Goal: Feedback & Contribution: Submit feedback/report problem

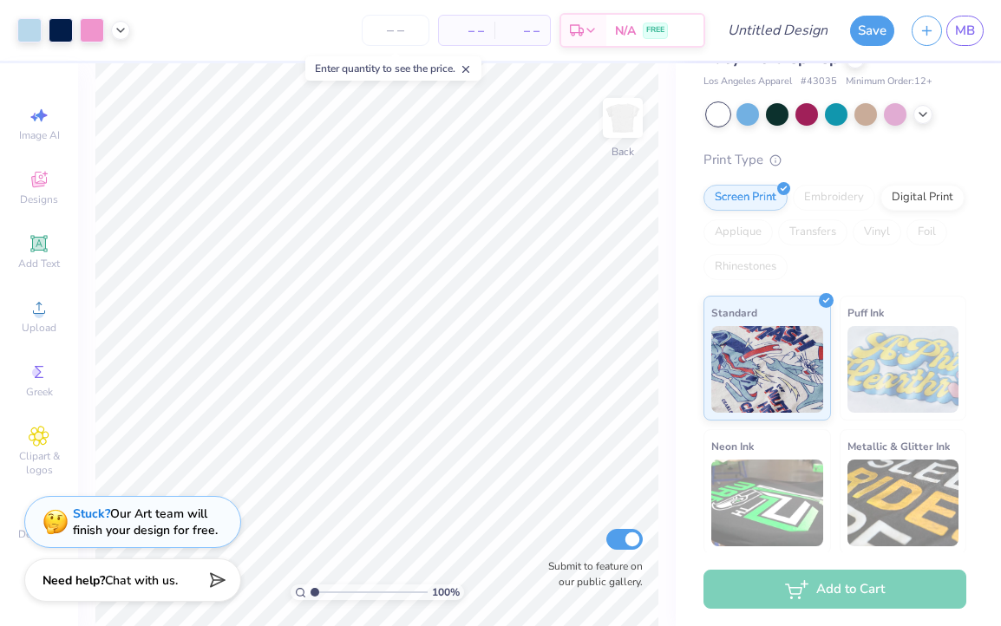
scroll to position [66, 0]
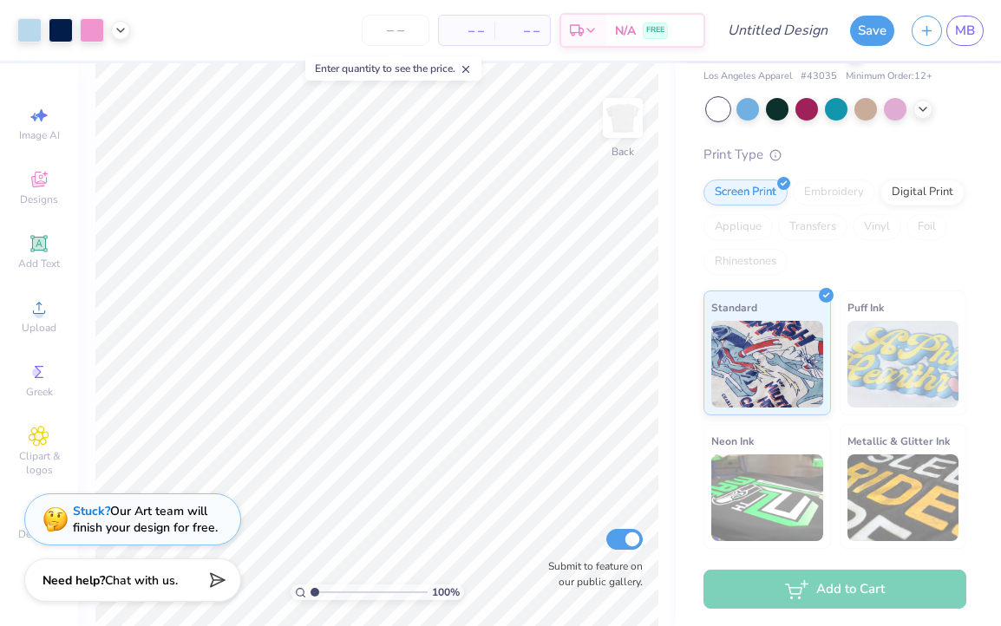
click at [214, 530] on div "Stuck? Our Art team will finish your design for free." at bounding box center [145, 519] width 145 height 33
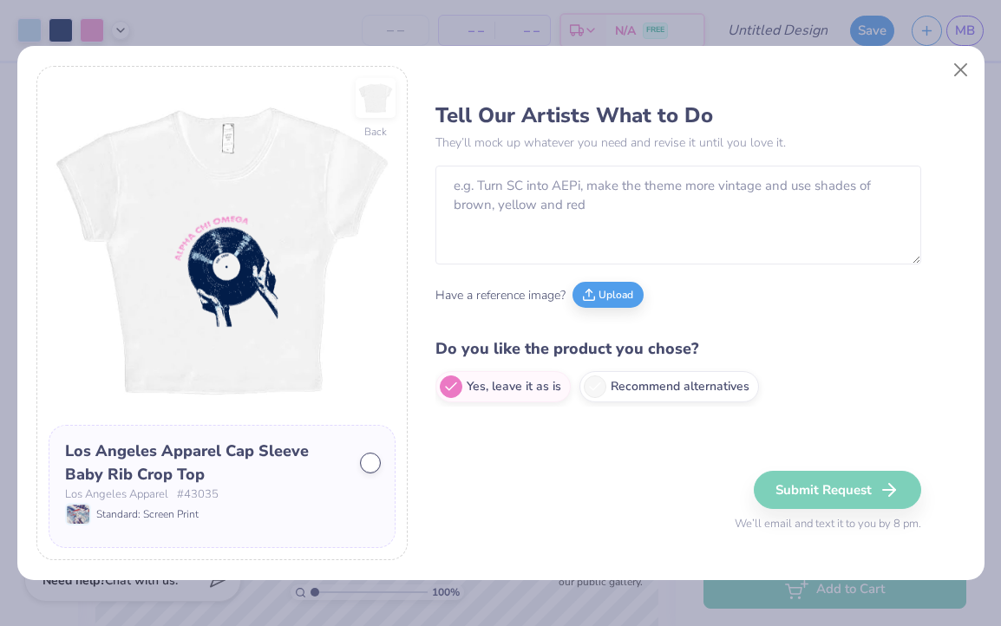
click at [195, 507] on div "Back Los Angeles Apparel Cap Sleeve Baby Rib Crop Top Los Angeles Apparel # 430…" at bounding box center [221, 313] width 371 height 495
click at [597, 383] on icon at bounding box center [595, 384] width 16 height 16
click at [447, 383] on input "Recommend alternatives" at bounding box center [440, 387] width 11 height 11
radio input "true"
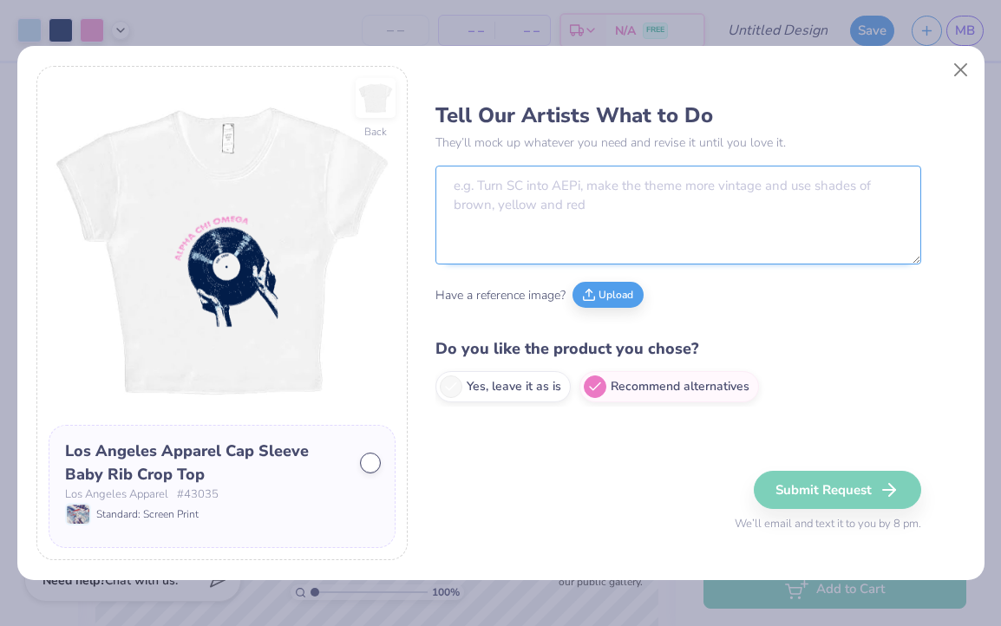
click at [507, 206] on textarea at bounding box center [678, 215] width 486 height 99
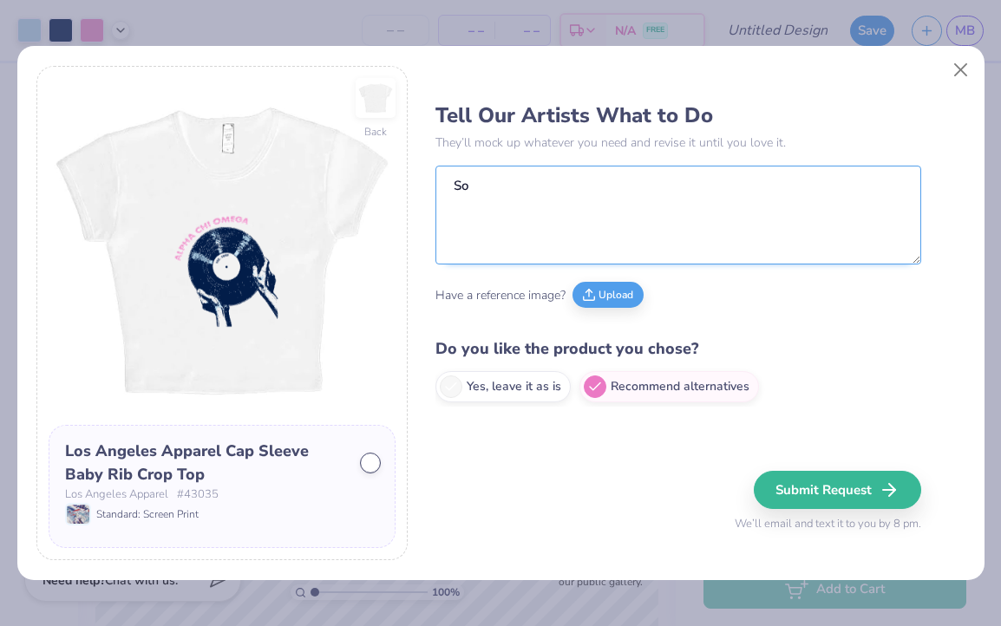
type textarea "S"
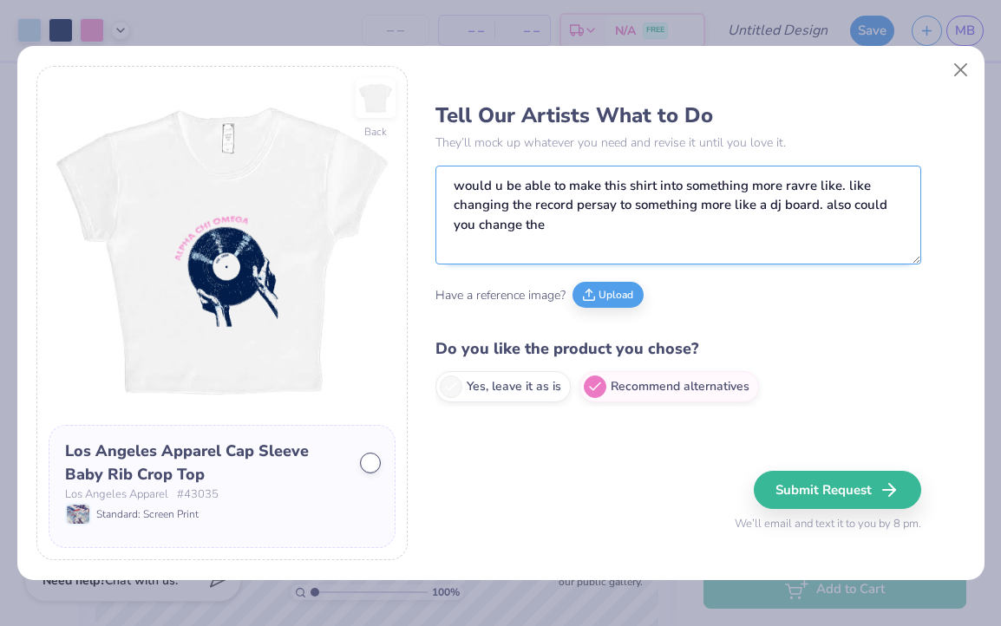
click at [599, 212] on textarea "would u be able to make this shirt into something more ravre like. like changin…" at bounding box center [678, 215] width 486 height 99
click at [594, 210] on textarea "would u be able to make this shirt into something more ravre like. like changin…" at bounding box center [678, 215] width 486 height 99
click at [808, 188] on textarea "would u be able to make this shirt into something more ravre like. like changin…" at bounding box center [678, 215] width 486 height 99
click at [787, 234] on textarea "would u be able to make this shirt into something more rave like. like changing…" at bounding box center [678, 215] width 486 height 99
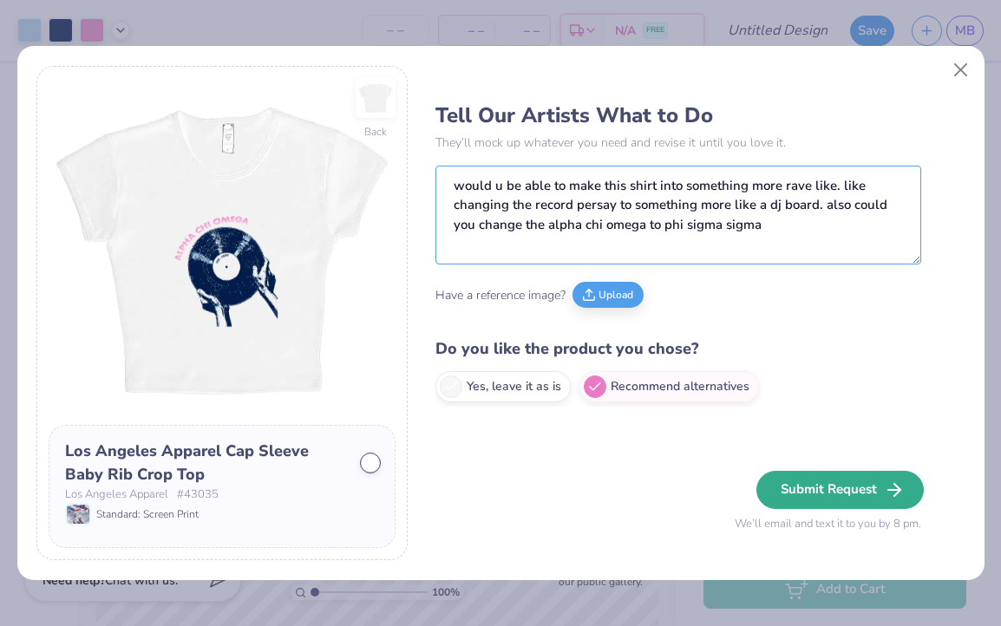
type textarea "would u be able to make this shirt into something more rave like. like changing…"
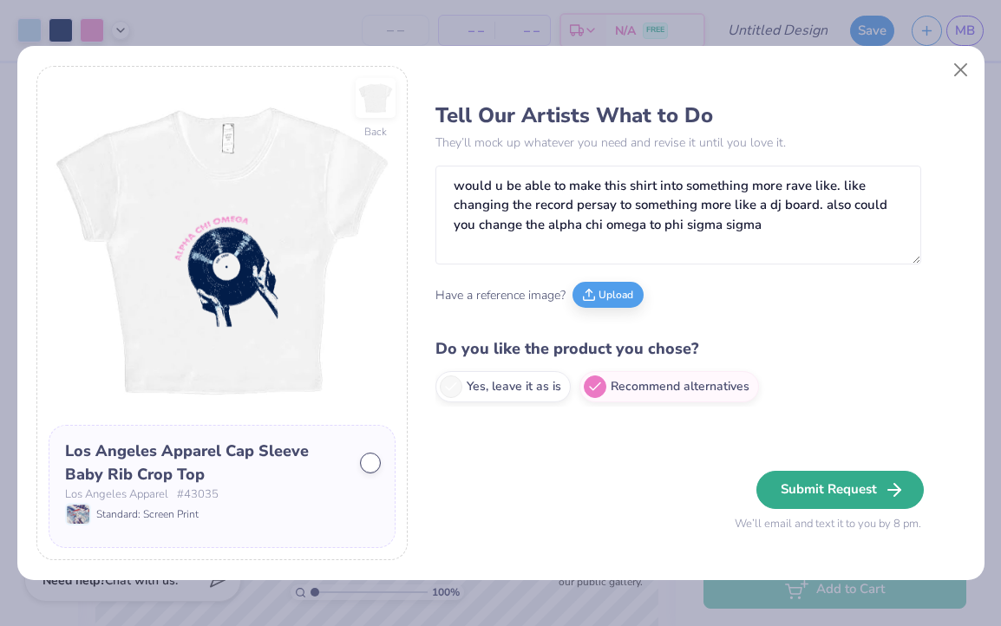
click at [877, 497] on button "Submit Request" at bounding box center [839, 490] width 167 height 38
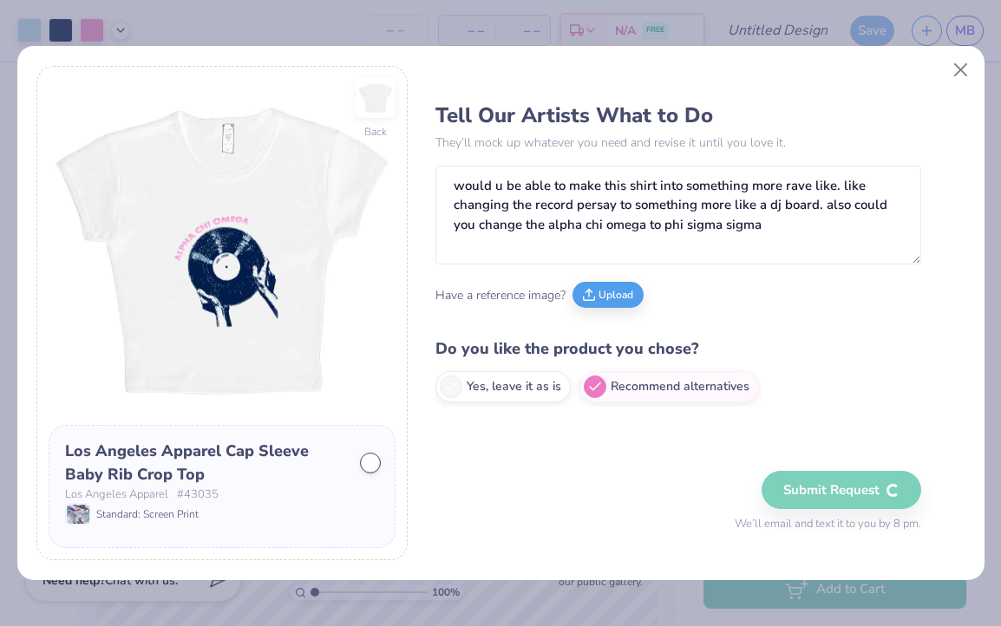
radio input "true"
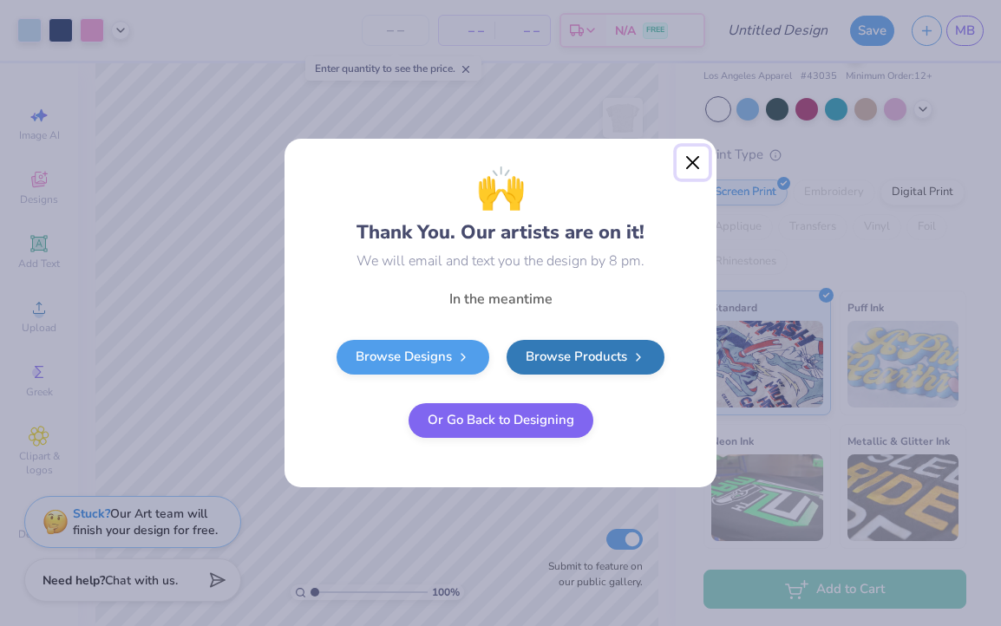
click at [691, 160] on button "Close" at bounding box center [693, 163] width 33 height 33
